Goal: Information Seeking & Learning: Learn about a topic

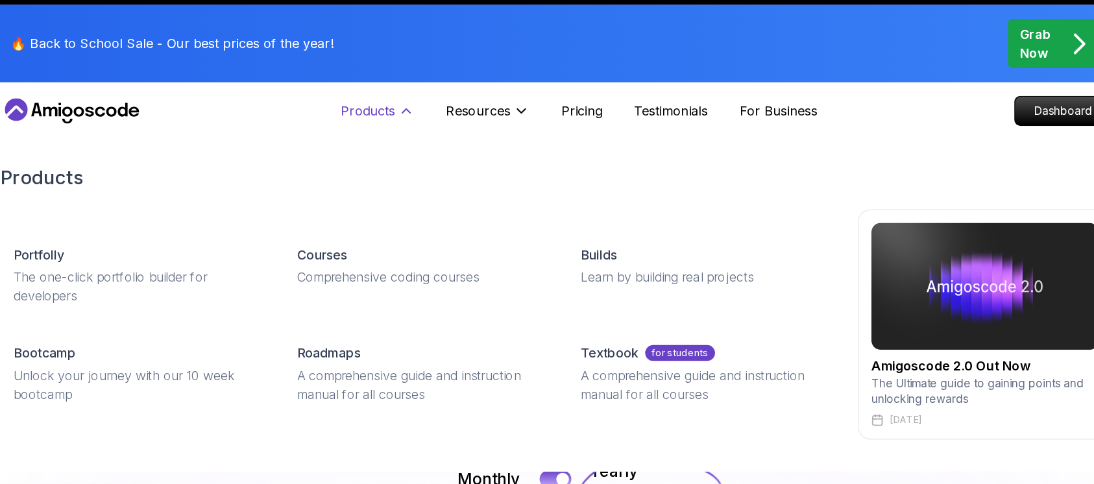
click at [407, 115] on p "Products" at bounding box center [392, 116] width 45 height 16
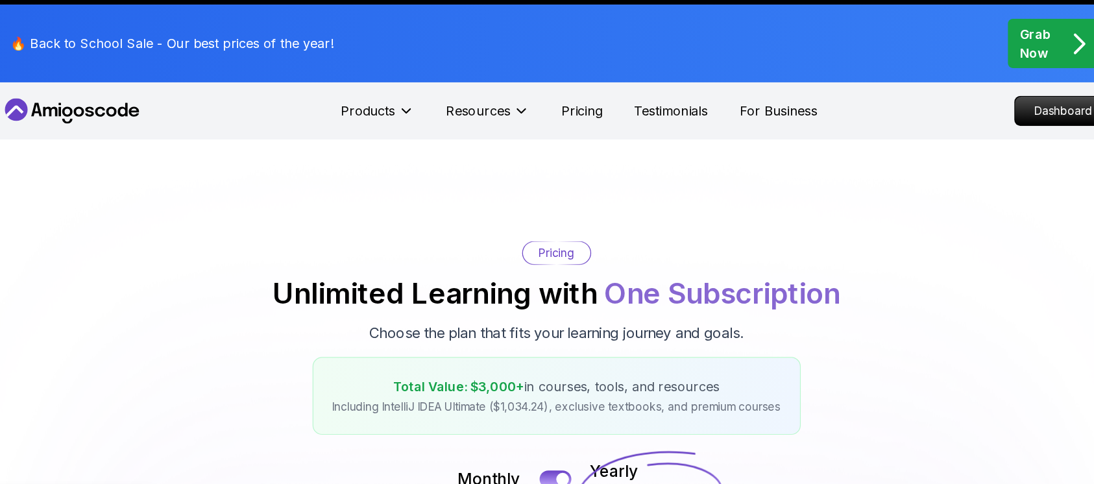
click at [432, 110] on div "Products Resources" at bounding box center [447, 116] width 154 height 26
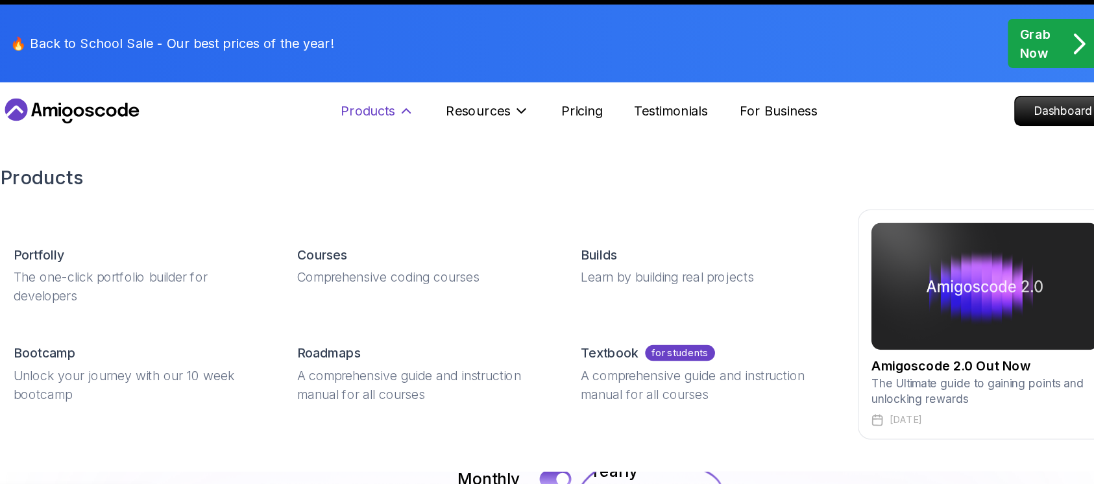
click at [425, 117] on icon at bounding box center [424, 116] width 13 height 13
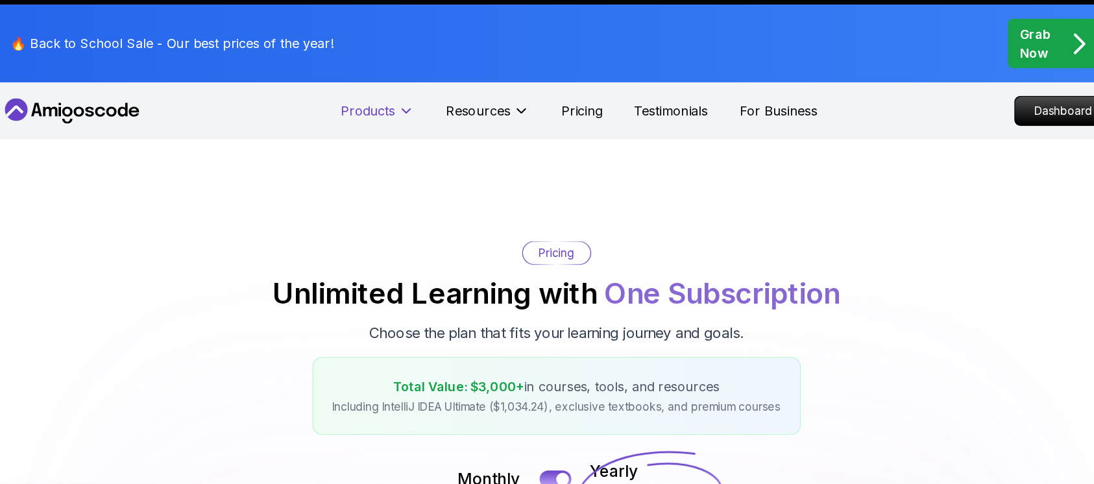
click at [425, 117] on icon at bounding box center [424, 116] width 6 height 3
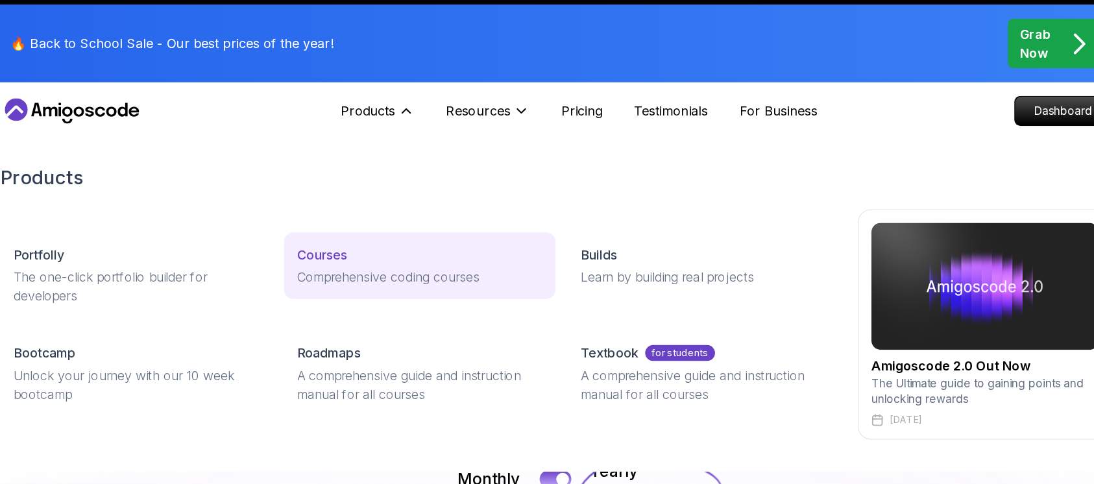
click at [363, 233] on p "Courses" at bounding box center [355, 234] width 41 height 16
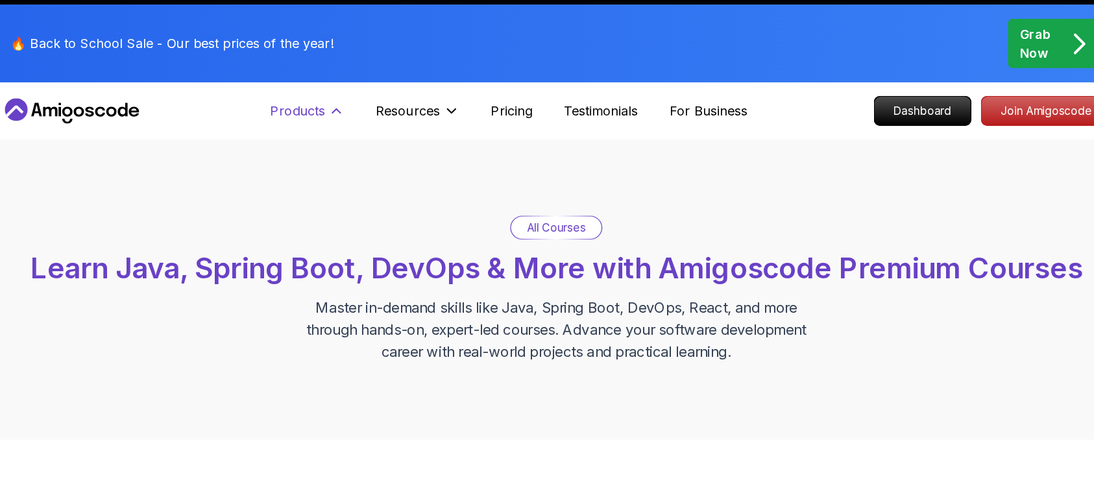
click at [367, 117] on icon at bounding box center [367, 116] width 13 height 13
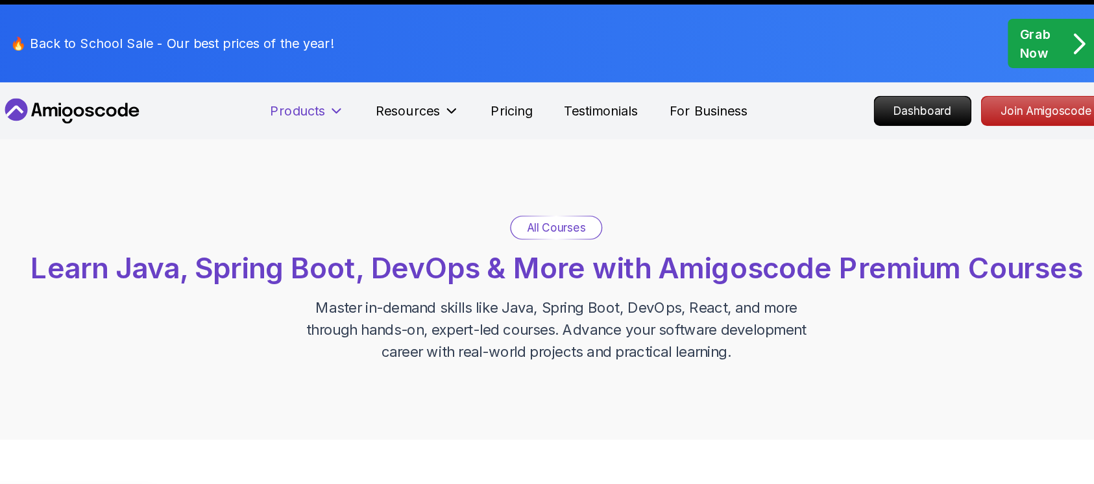
click at [367, 117] on icon at bounding box center [367, 116] width 6 height 3
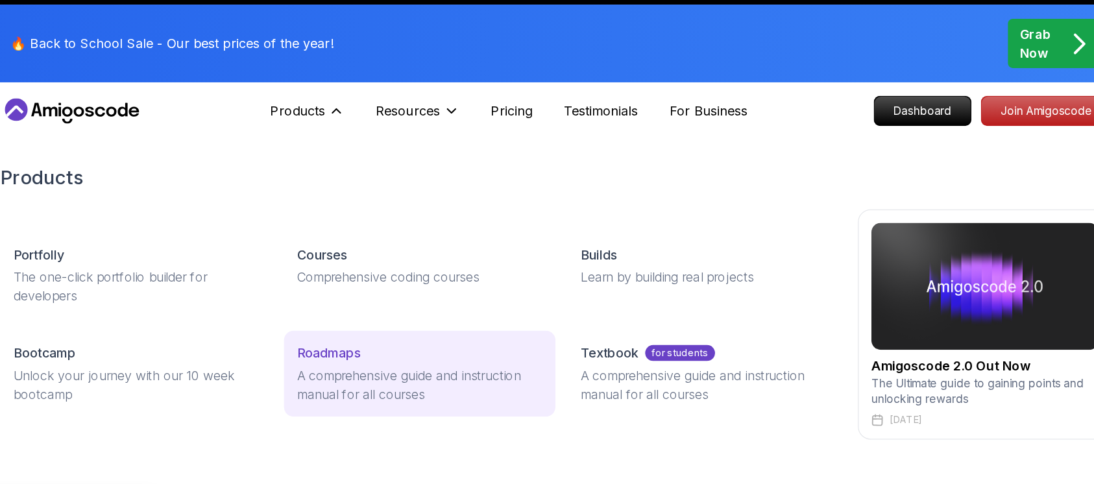
click at [355, 312] on p "Roadmaps" at bounding box center [361, 314] width 52 height 16
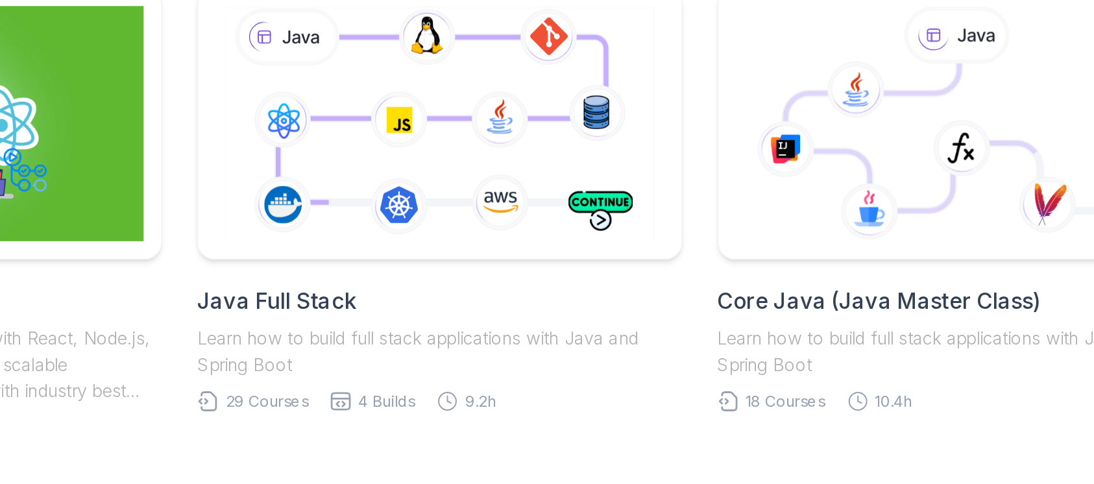
scroll to position [317, 0]
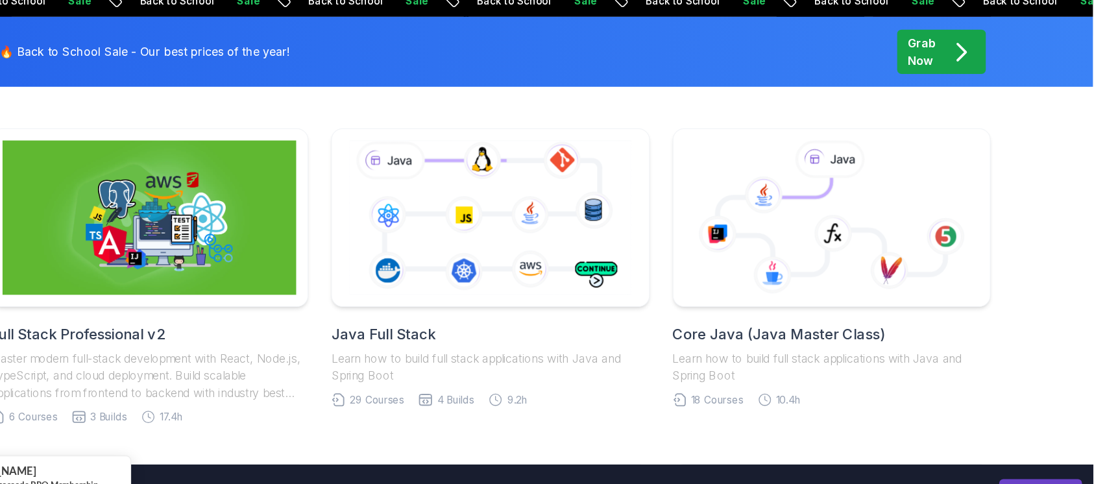
click at [466, 312] on h2 "Java Full Stack" at bounding box center [546, 317] width 289 height 18
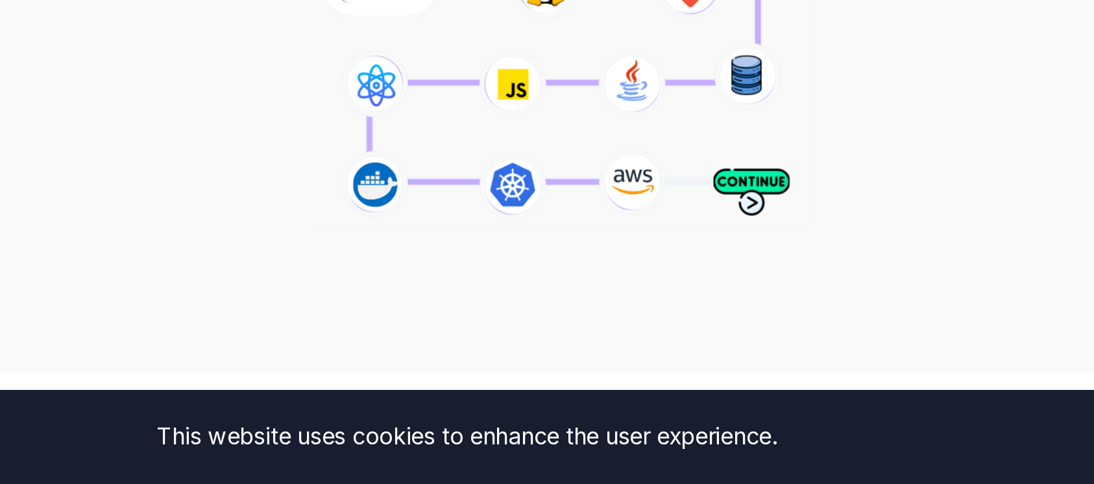
scroll to position [103, 0]
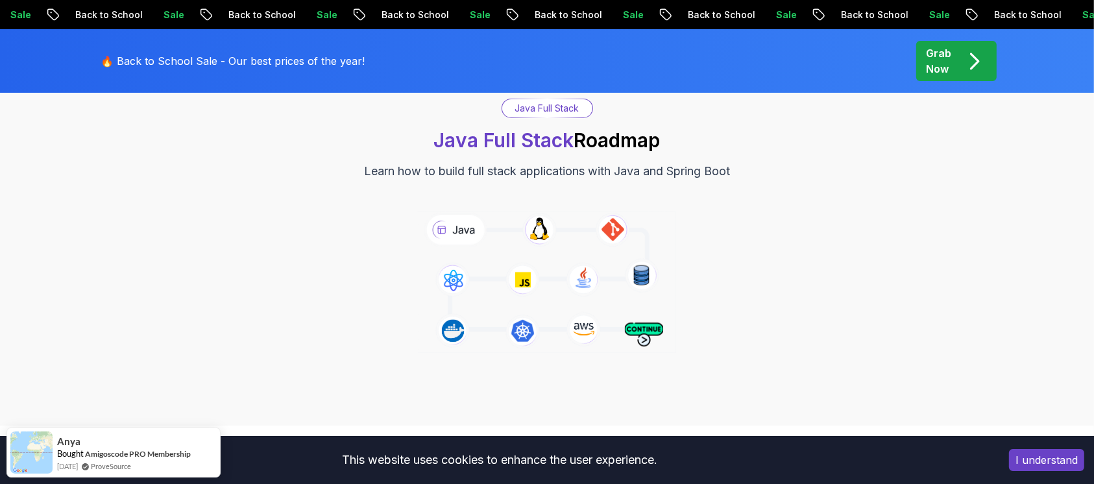
click at [1032, 457] on button "I understand" at bounding box center [1046, 460] width 75 height 22
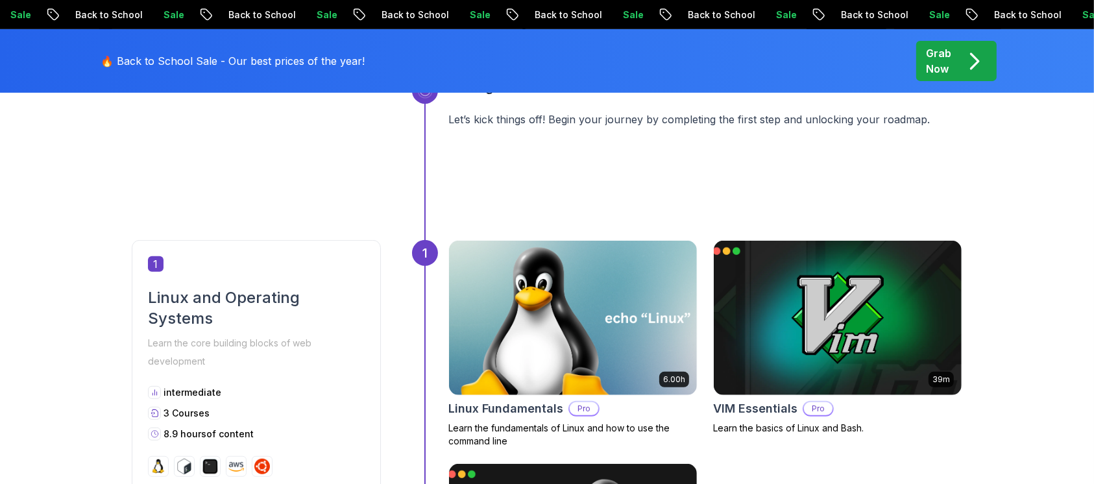
scroll to position [509, 0]
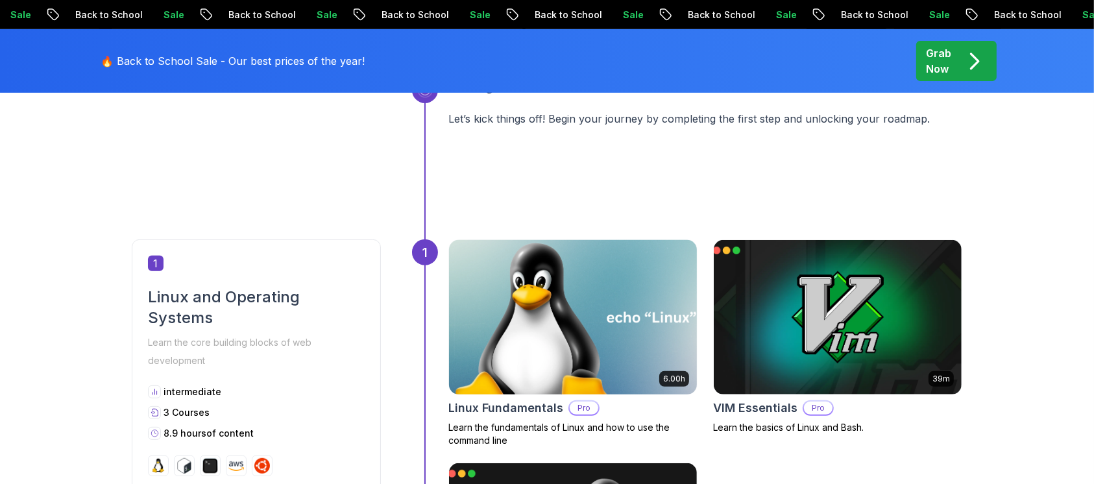
click at [526, 309] on img at bounding box center [572, 317] width 260 height 162
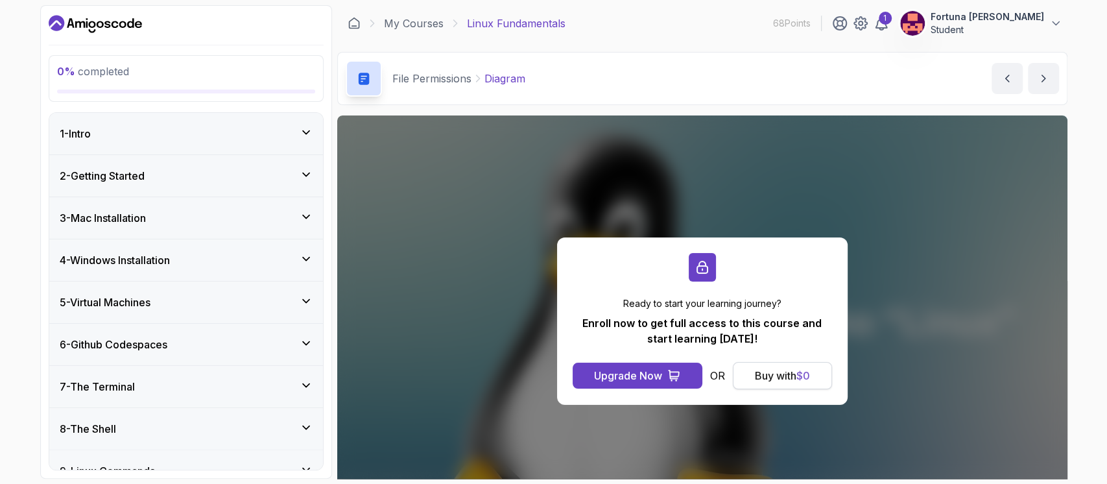
click at [795, 376] on div "Buy with $ 0" at bounding box center [782, 376] width 55 height 16
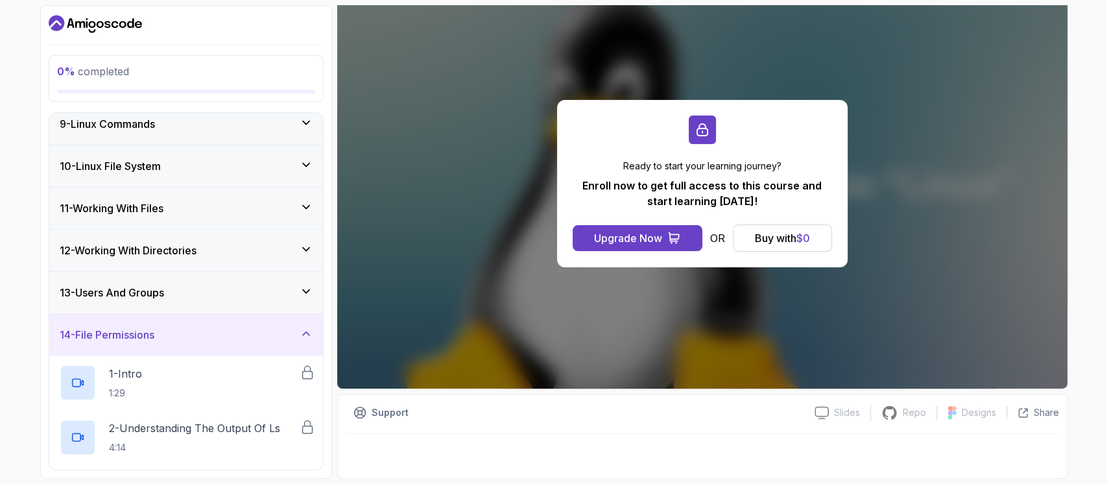
scroll to position [351, 0]
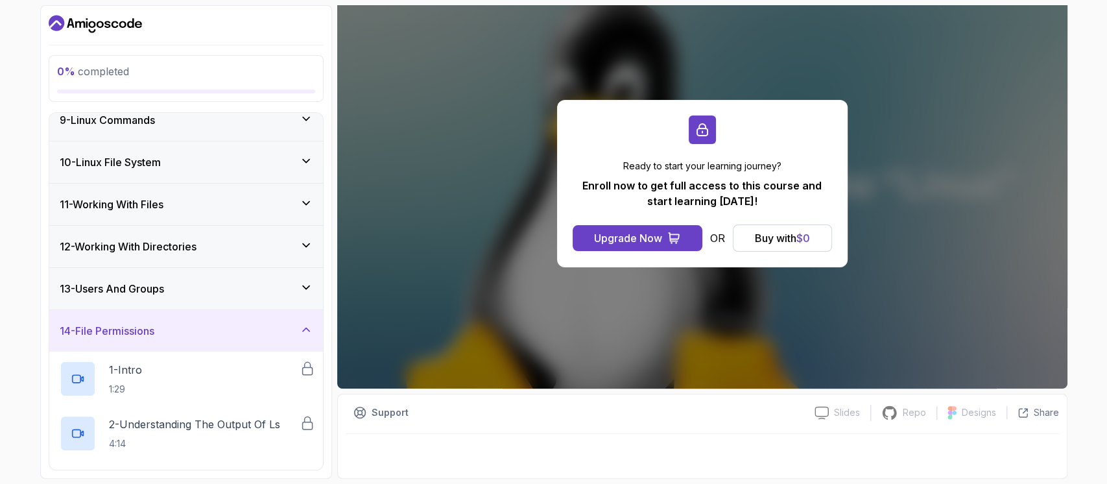
click at [306, 332] on icon at bounding box center [306, 329] width 13 height 13
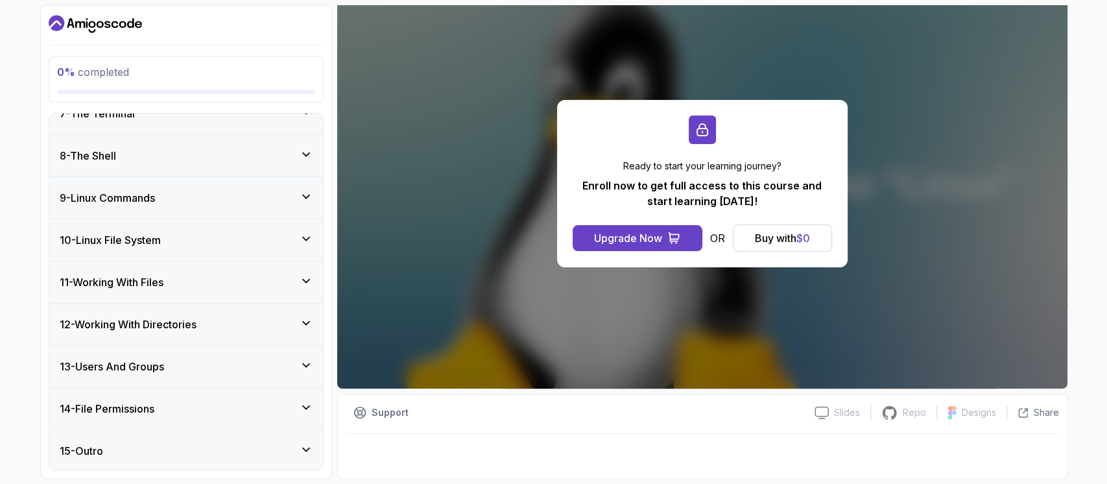
scroll to position [0, 0]
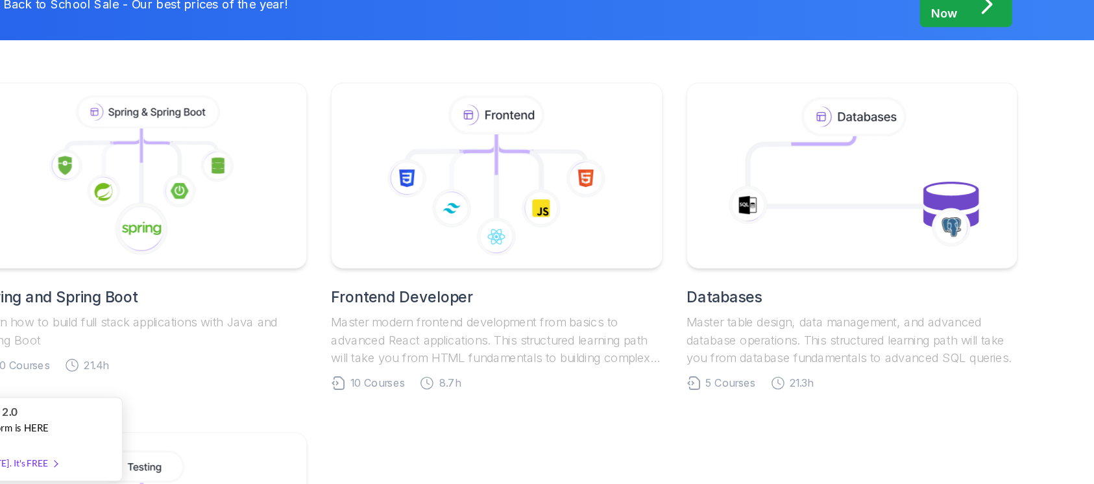
scroll to position [622, 0]
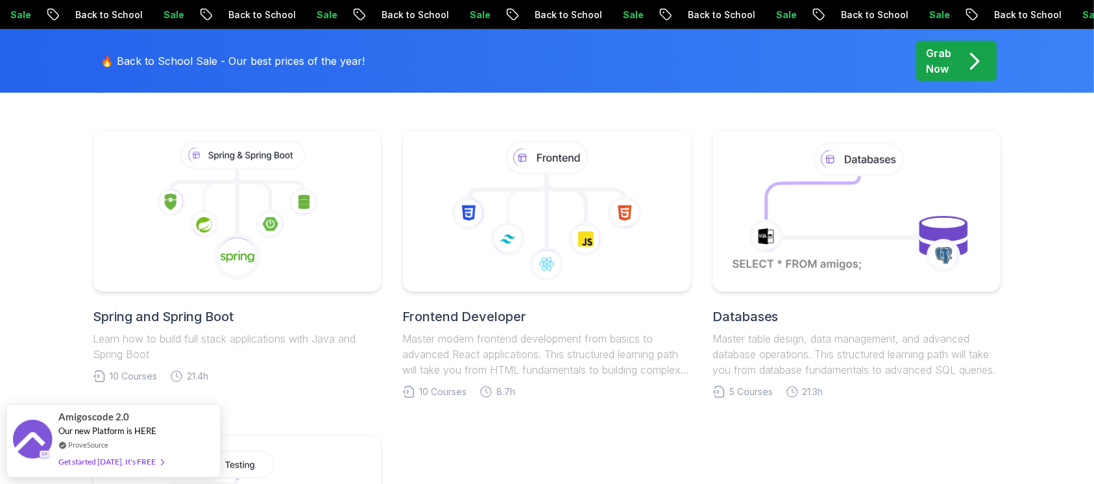
click at [489, 357] on p "Master modern frontend development from basics to advanced React applications. …" at bounding box center [546, 354] width 289 height 47
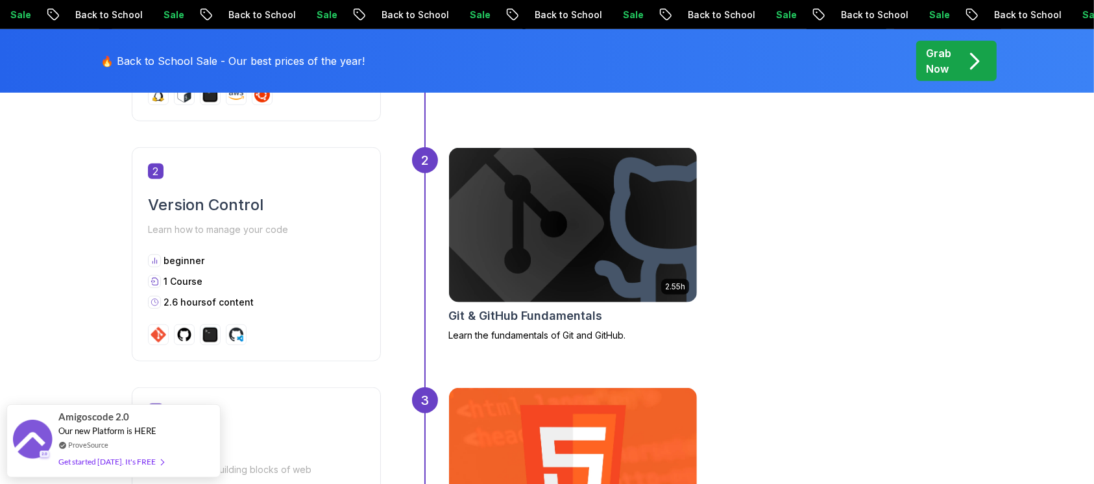
scroll to position [1038, 0]
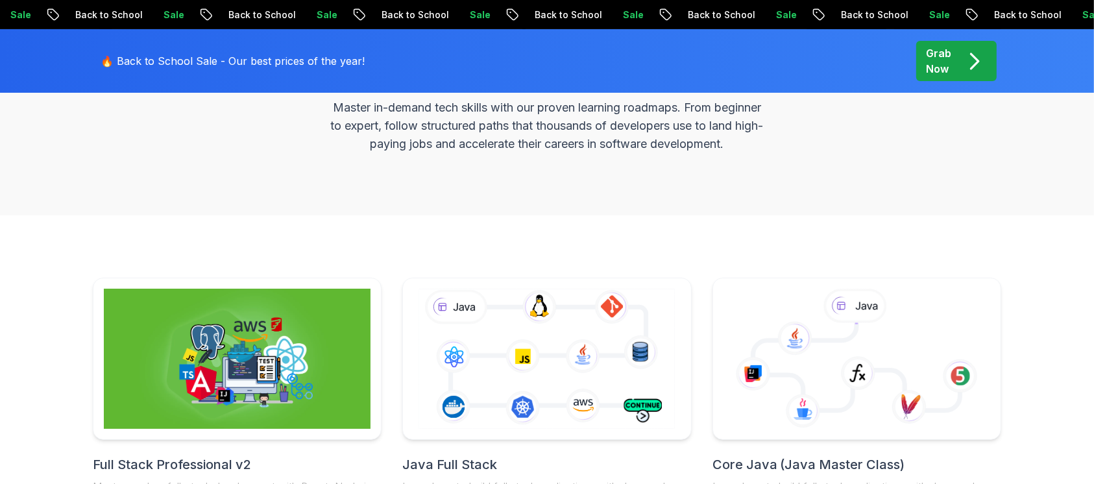
scroll to position [171, 0]
